Goal: Task Accomplishment & Management: Use online tool/utility

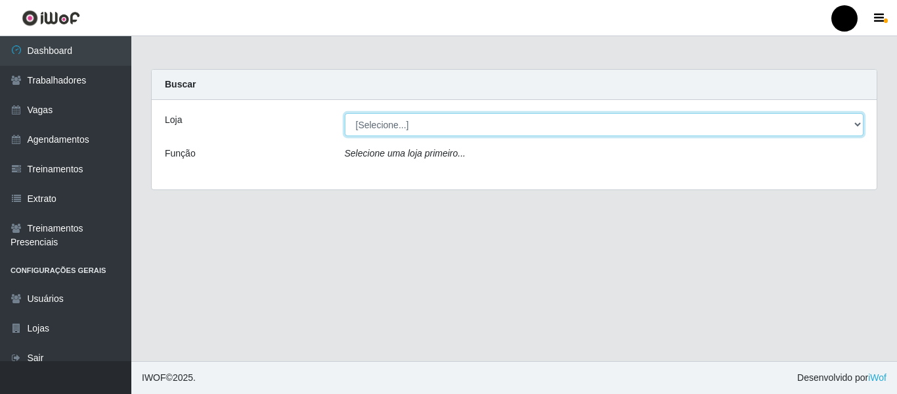
click at [390, 123] on select "[Selecione...] SuperFácil Atacado - Emaús SuperFácil Atacado - Rodoviária Super…" at bounding box center [605, 124] width 520 height 23
select select "408"
click at [345, 113] on select "[Selecione...] SuperFácil Atacado - Emaús SuperFácil Atacado - Rodoviária Super…" at bounding box center [605, 124] width 520 height 23
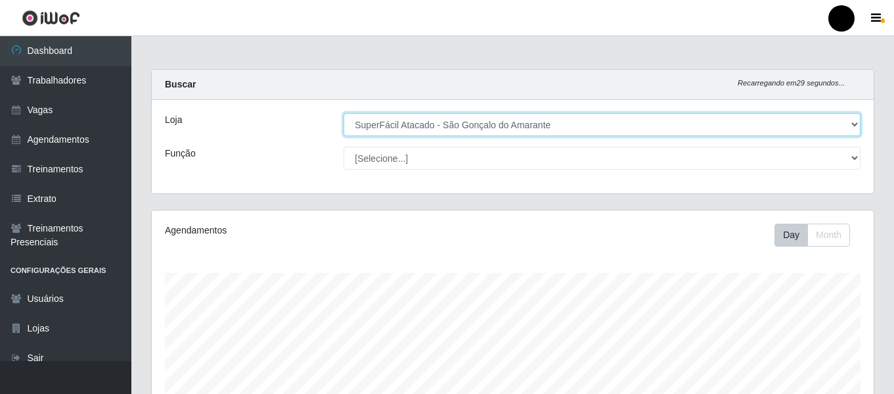
scroll to position [273, 722]
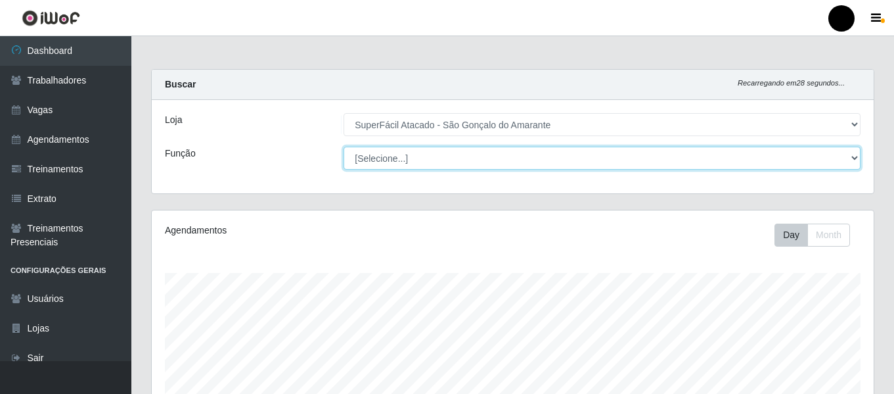
click at [624, 158] on select "[Selecione...] Auxiliar de Estacionamento Auxiliar de Estacionamento + Auxiliar…" at bounding box center [602, 158] width 517 height 23
click at [624, 157] on select "[Selecione...] Auxiliar de Estacionamento Auxiliar de Estacionamento + Auxiliar…" at bounding box center [602, 158] width 517 height 23
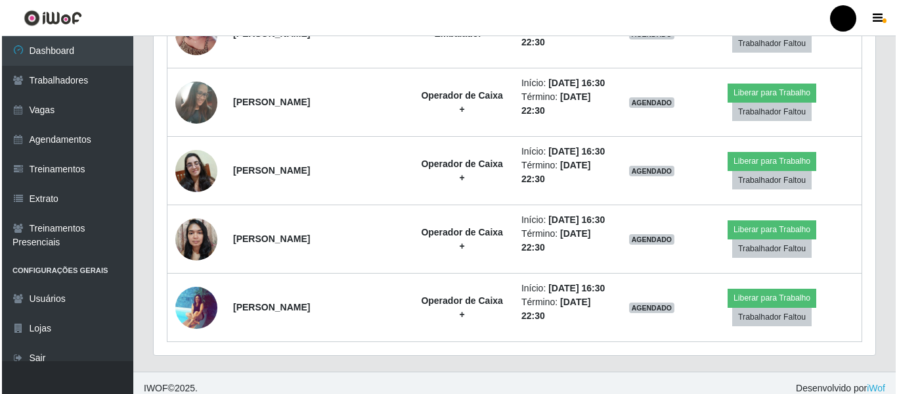
scroll to position [1475, 0]
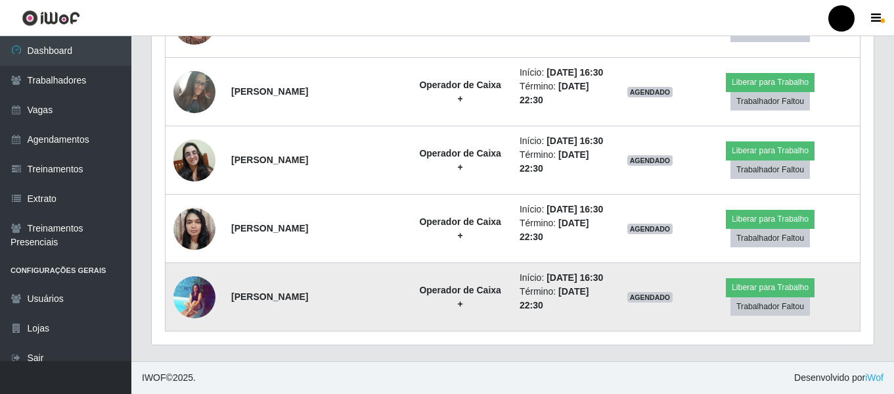
click at [197, 286] on img at bounding box center [194, 296] width 42 height 43
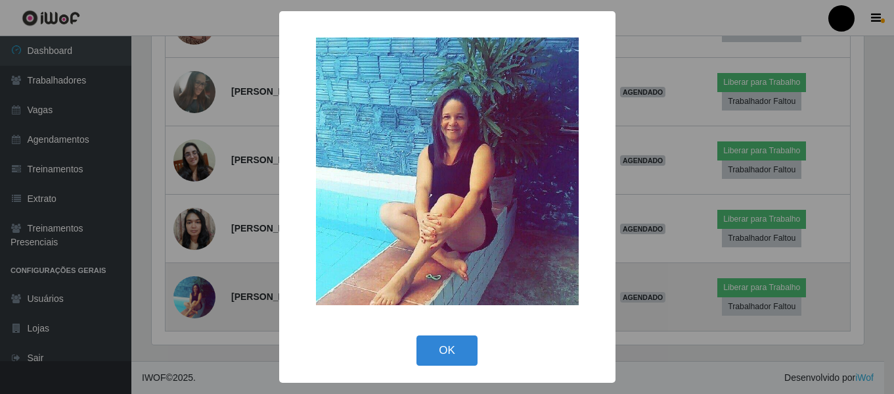
scroll to position [273, 715]
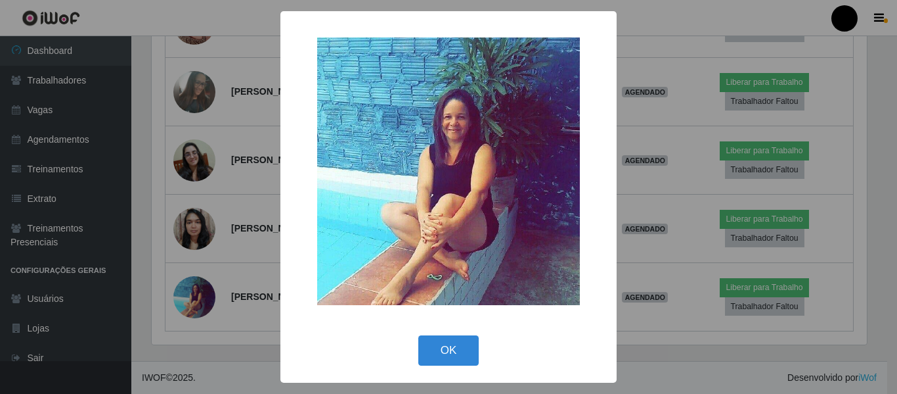
click at [235, 219] on div "× OK Cancel" at bounding box center [448, 197] width 897 height 394
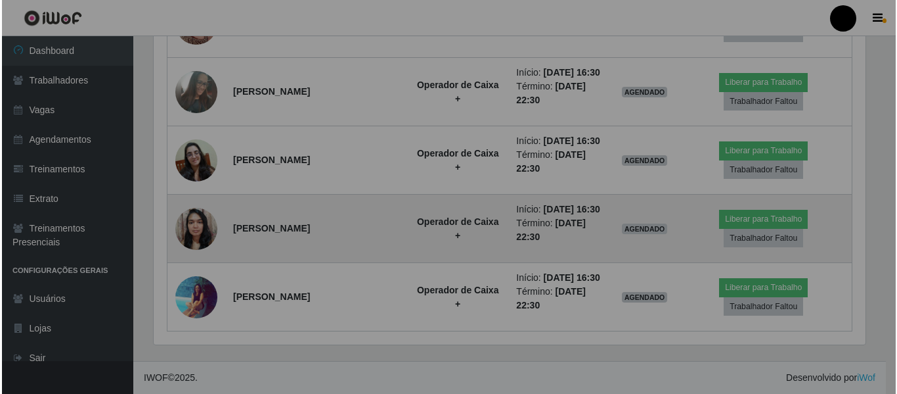
scroll to position [273, 722]
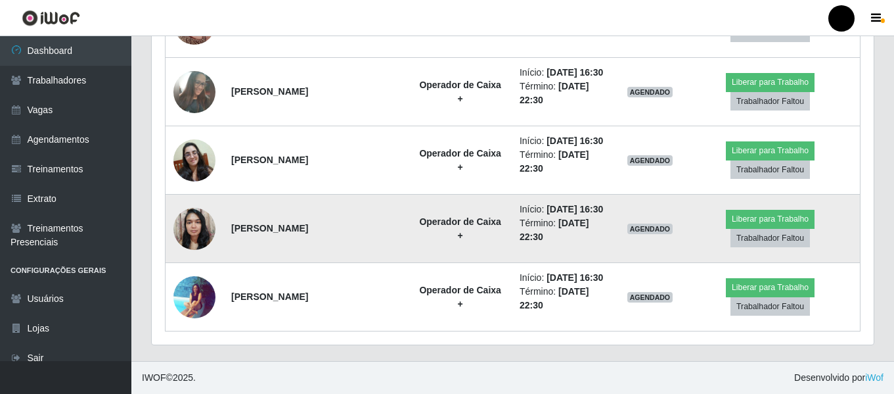
click at [202, 227] on img at bounding box center [194, 228] width 42 height 56
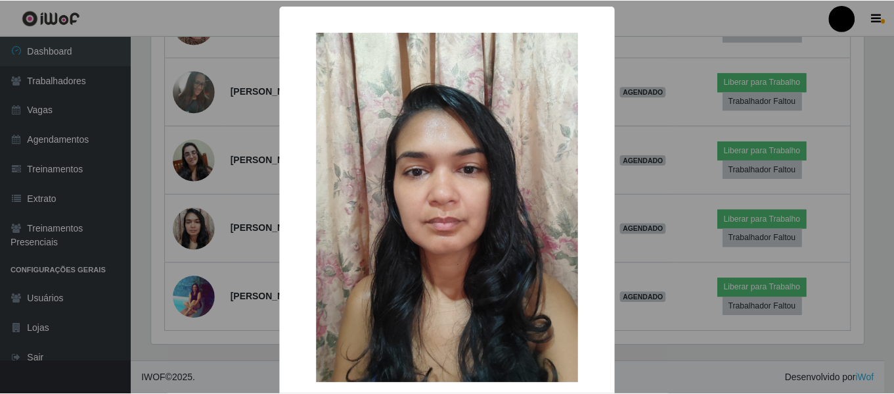
scroll to position [273, 715]
click at [257, 227] on div "× OK Cancel" at bounding box center [448, 197] width 897 height 394
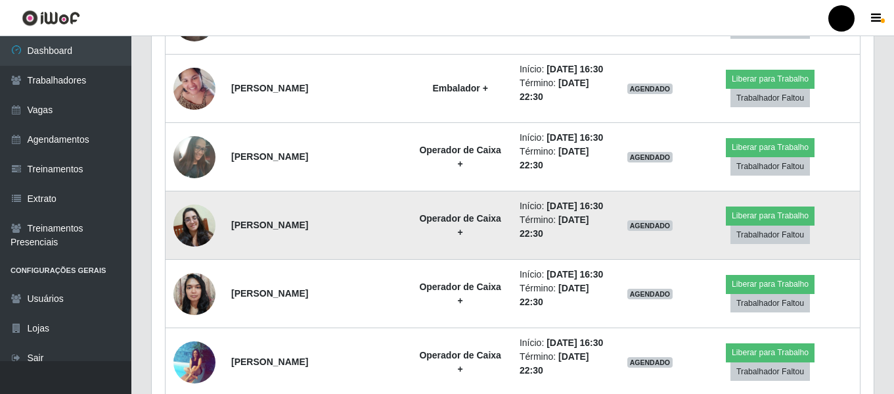
scroll to position [1475, 0]
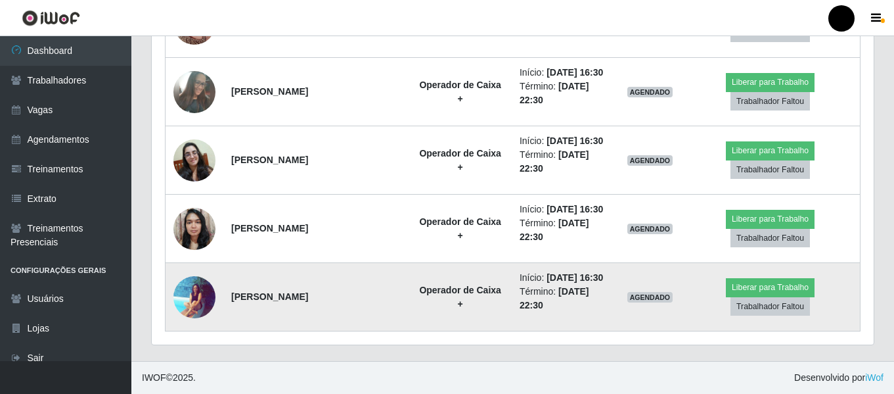
click at [186, 282] on img at bounding box center [194, 296] width 42 height 43
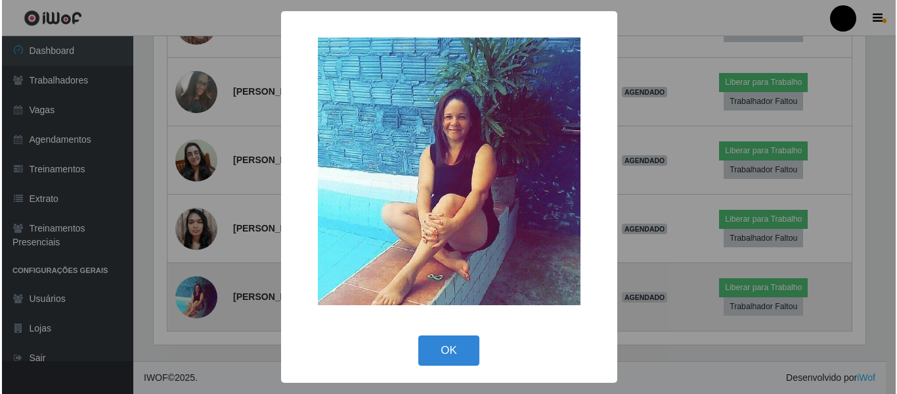
scroll to position [273, 715]
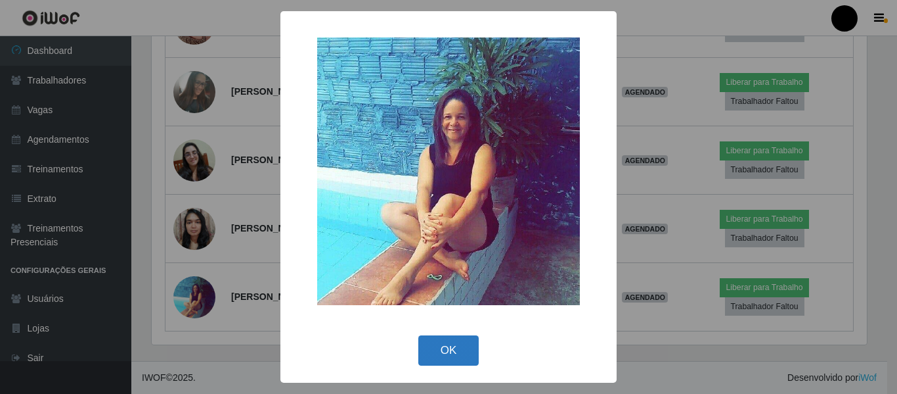
click at [468, 343] on button "OK" at bounding box center [449, 350] width 61 height 31
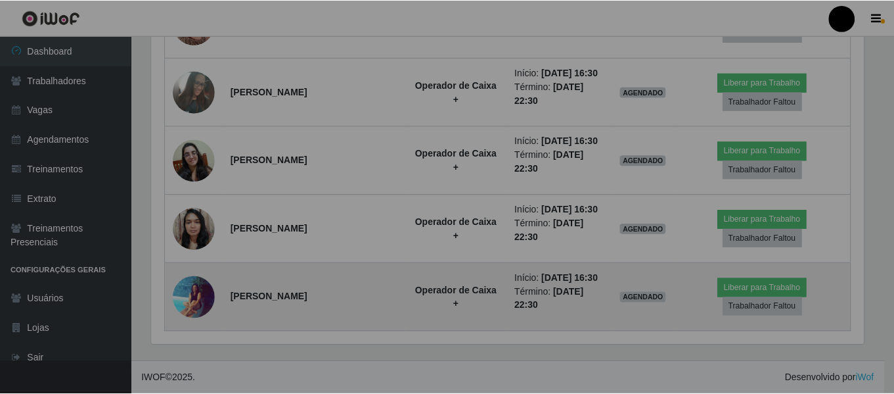
scroll to position [273, 722]
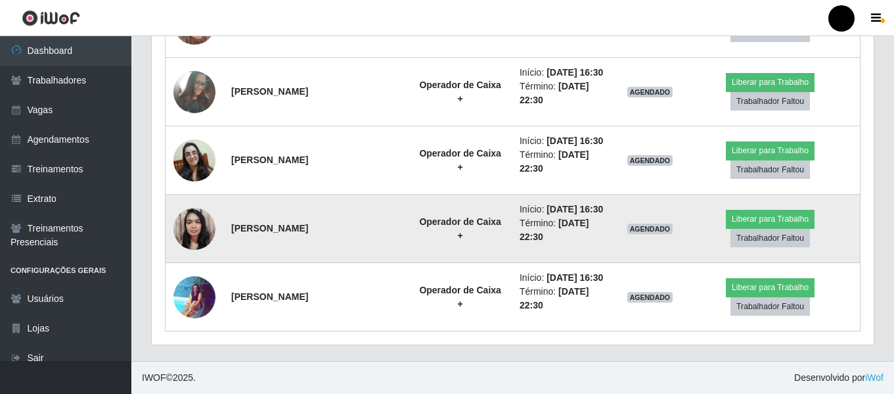
click at [221, 233] on td at bounding box center [195, 228] width 58 height 68
click at [197, 233] on img at bounding box center [194, 228] width 42 height 56
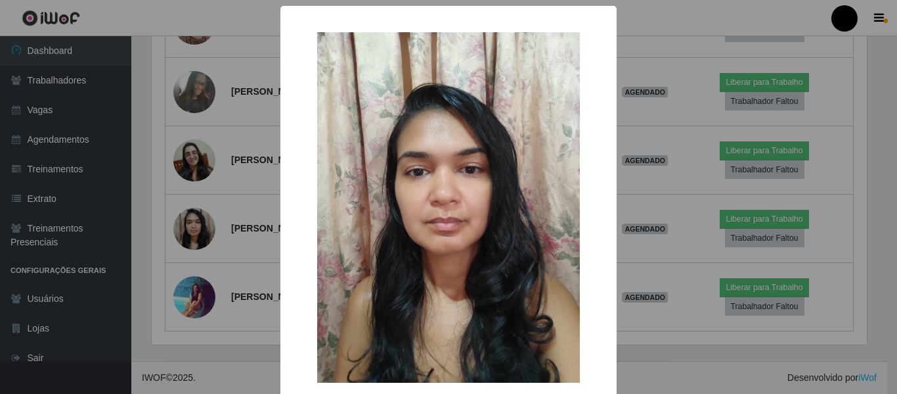
click at [202, 233] on div "× OK Cancel" at bounding box center [448, 197] width 897 height 394
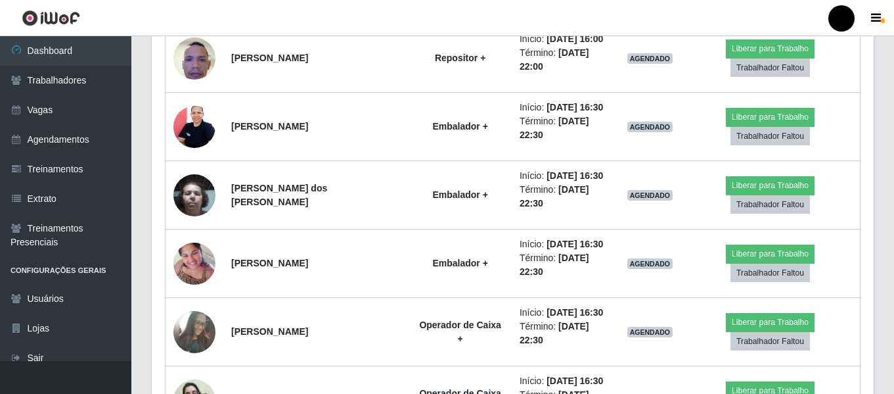
scroll to position [1144, 0]
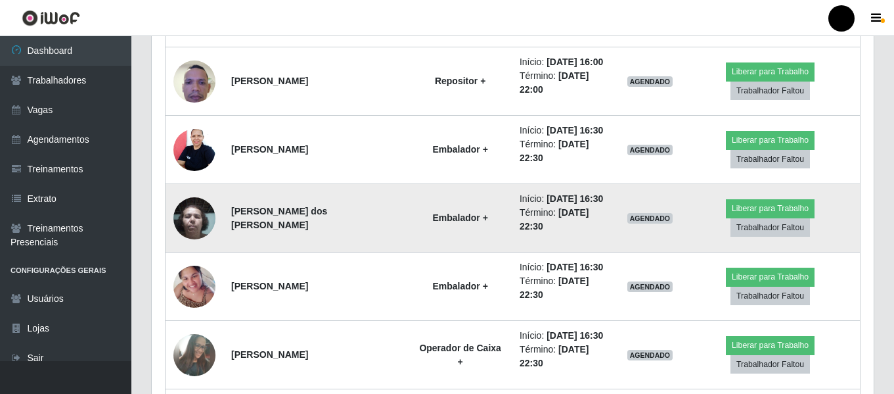
click at [198, 213] on img at bounding box center [194, 218] width 42 height 56
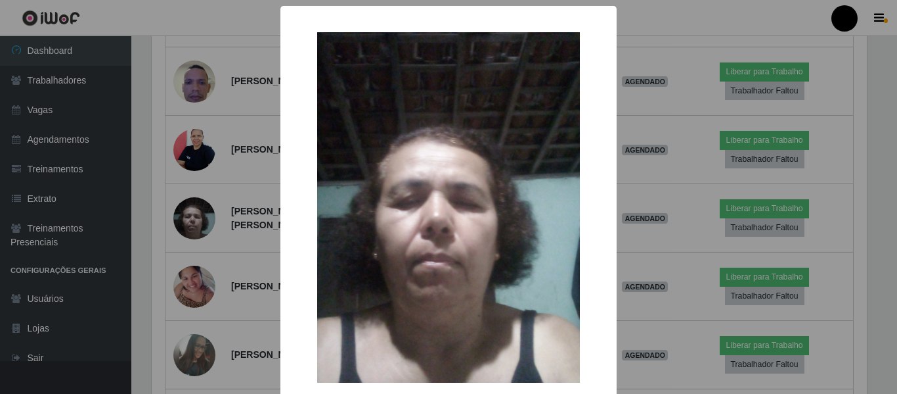
click at [237, 213] on div "× OK Cancel" at bounding box center [448, 197] width 897 height 394
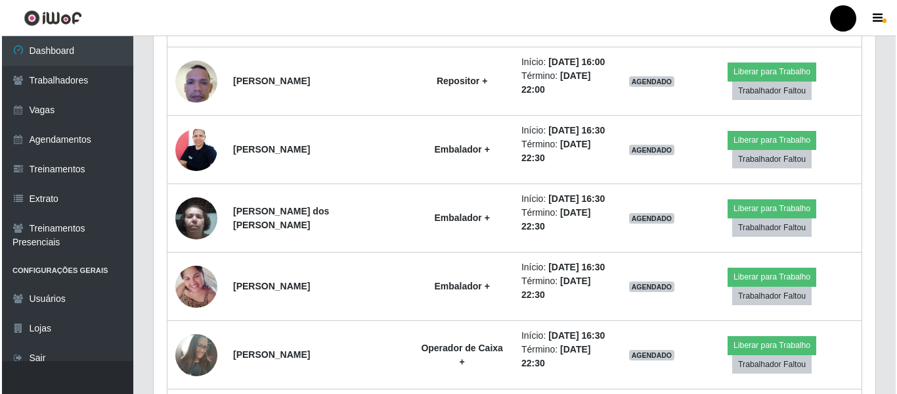
scroll to position [273, 722]
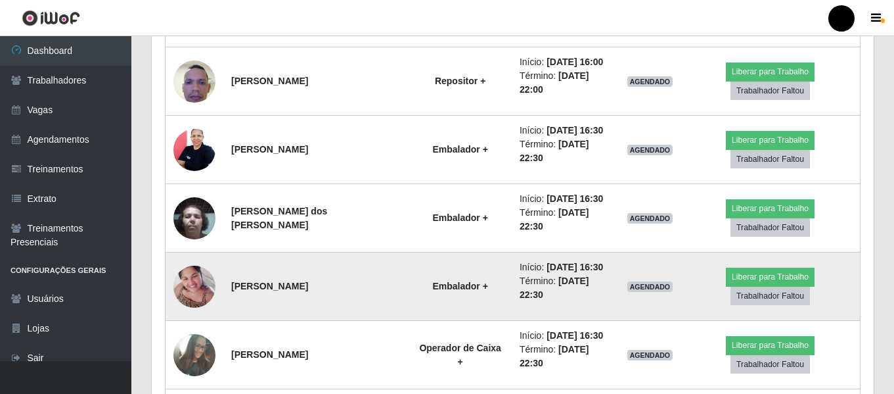
click at [190, 284] on img at bounding box center [194, 286] width 42 height 56
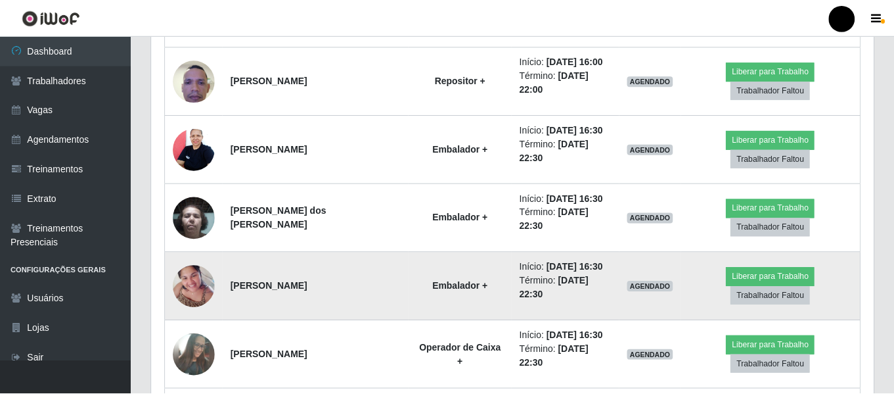
scroll to position [0, 0]
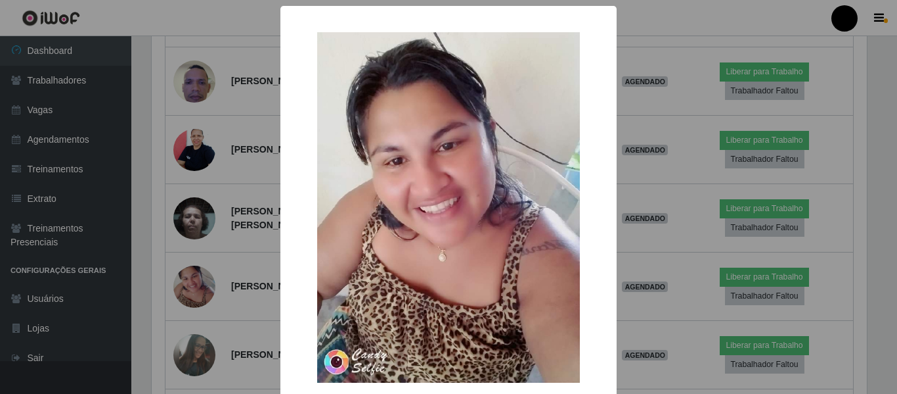
click at [204, 148] on div "× OK Cancel" at bounding box center [448, 197] width 897 height 394
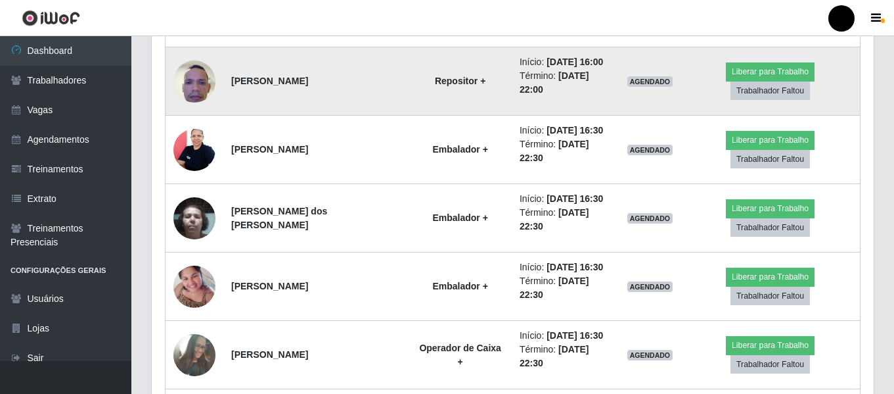
click at [188, 81] on img at bounding box center [194, 81] width 42 height 56
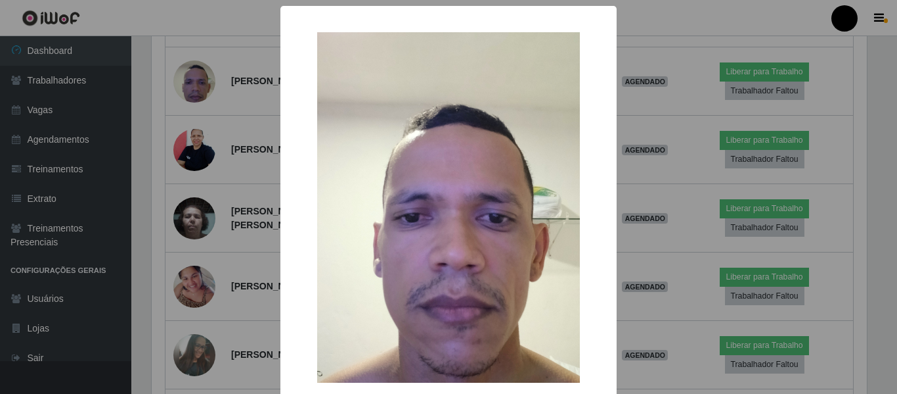
click at [178, 252] on div "× OK Cancel" at bounding box center [448, 197] width 897 height 394
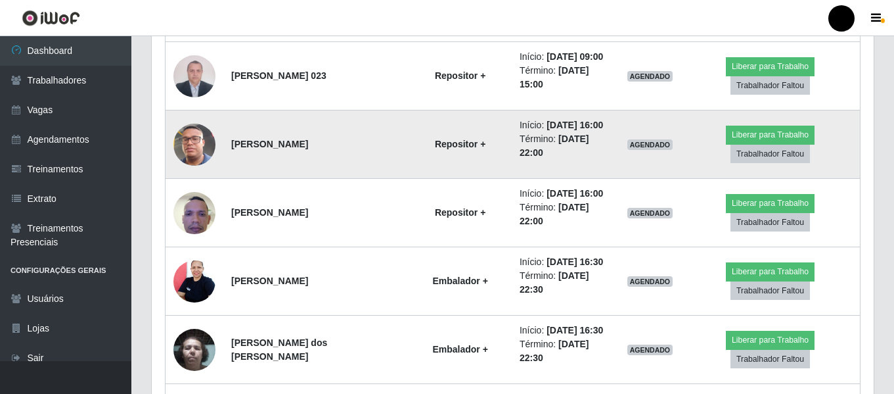
click at [219, 138] on td at bounding box center [195, 144] width 58 height 68
click at [204, 138] on img at bounding box center [194, 144] width 42 height 75
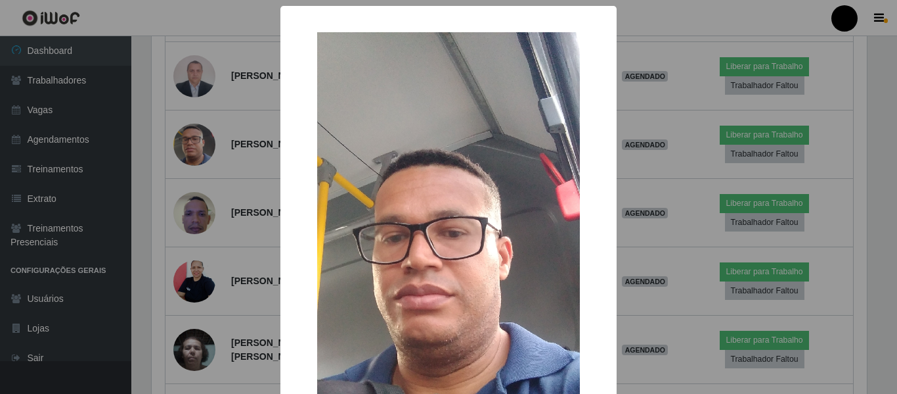
click at [206, 250] on div "× OK Cancel" at bounding box center [448, 197] width 897 height 394
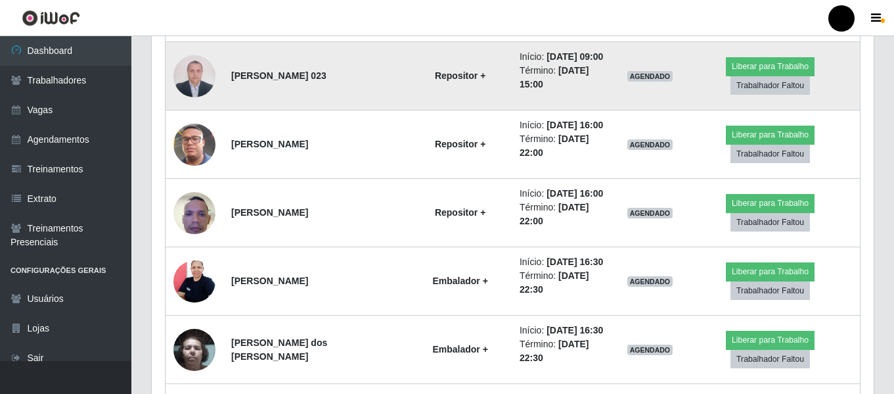
click at [201, 77] on img at bounding box center [194, 76] width 42 height 56
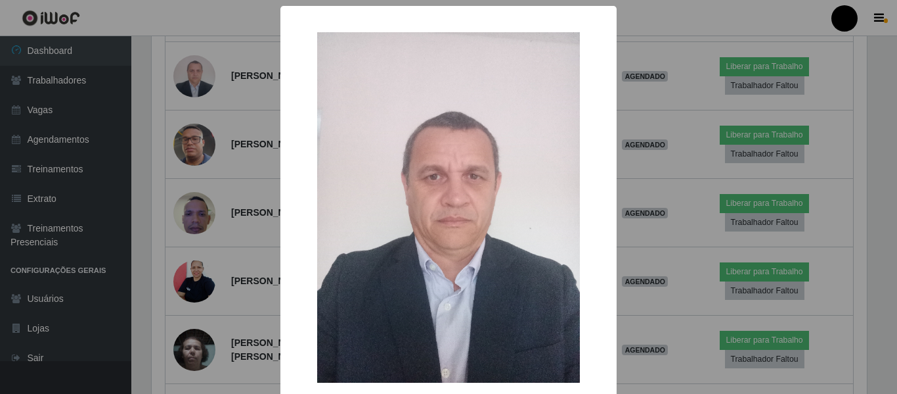
click at [265, 112] on div "× OK Cancel" at bounding box center [448, 197] width 897 height 394
